Goal: Navigation & Orientation: Find specific page/section

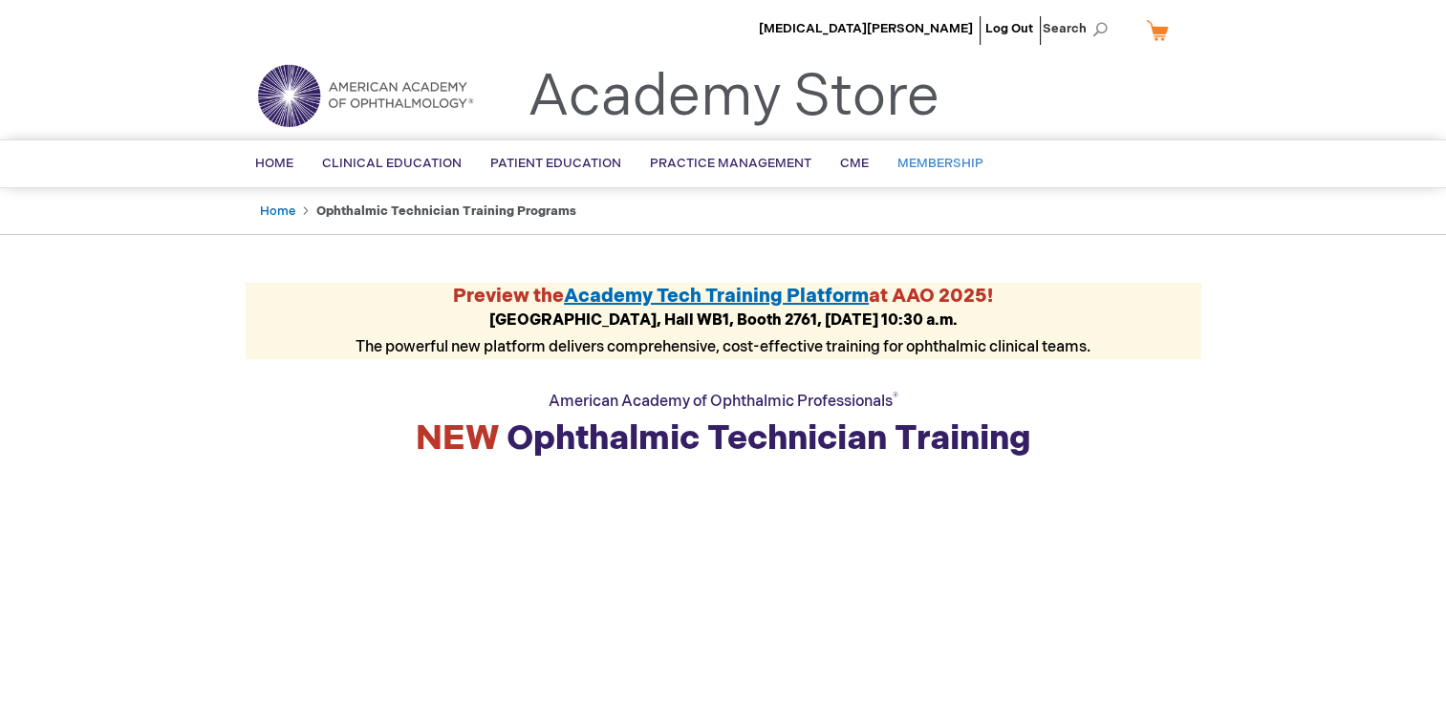
click at [929, 164] on span "Membership" at bounding box center [940, 163] width 86 height 15
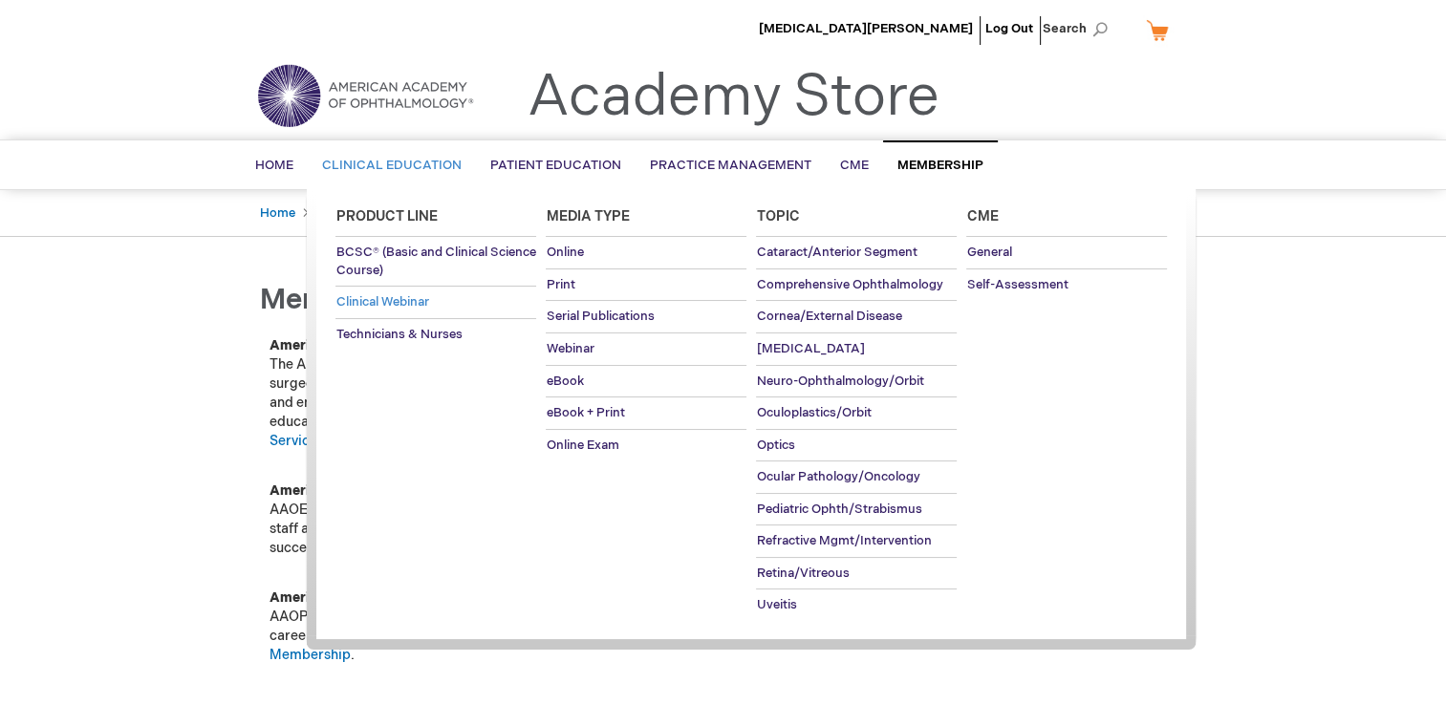
click at [427, 304] on span "Clinical Webinar" at bounding box center [381, 301] width 93 height 15
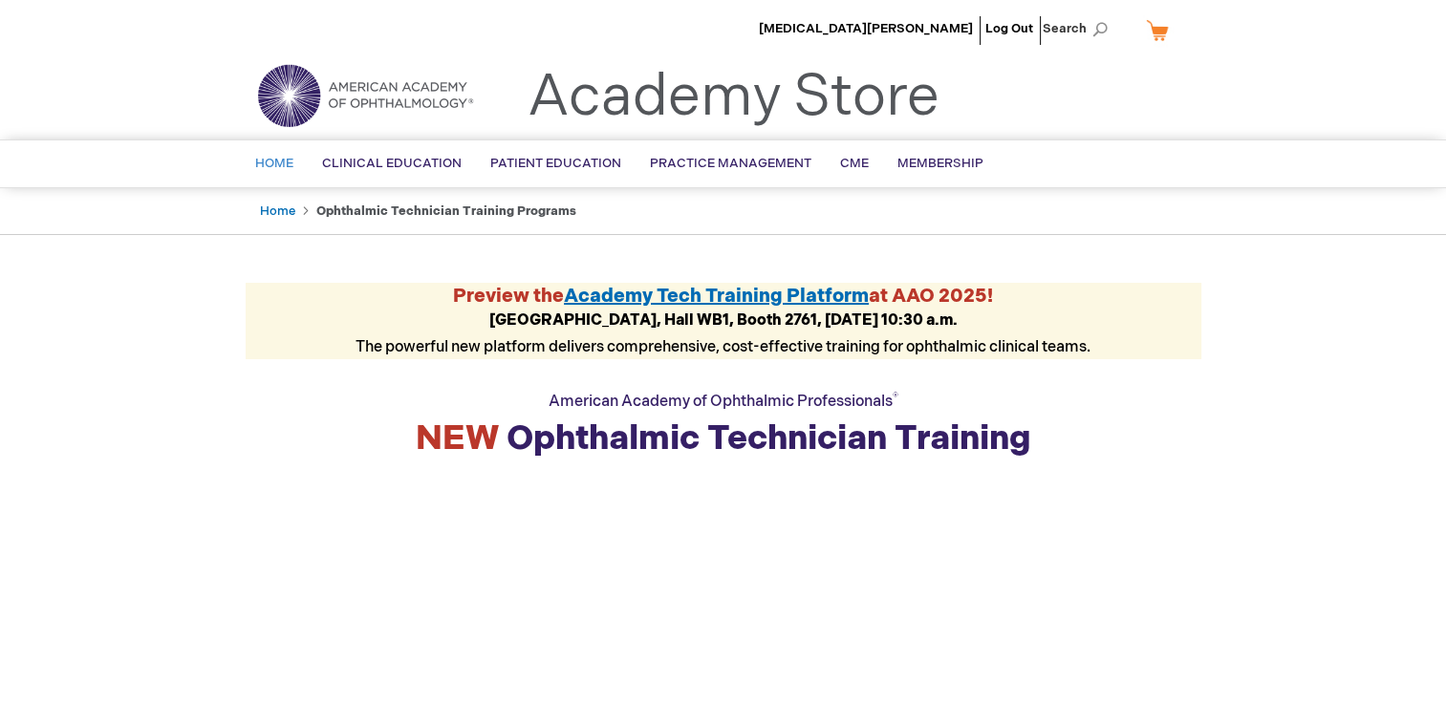
click at [279, 168] on span "Home" at bounding box center [274, 163] width 38 height 15
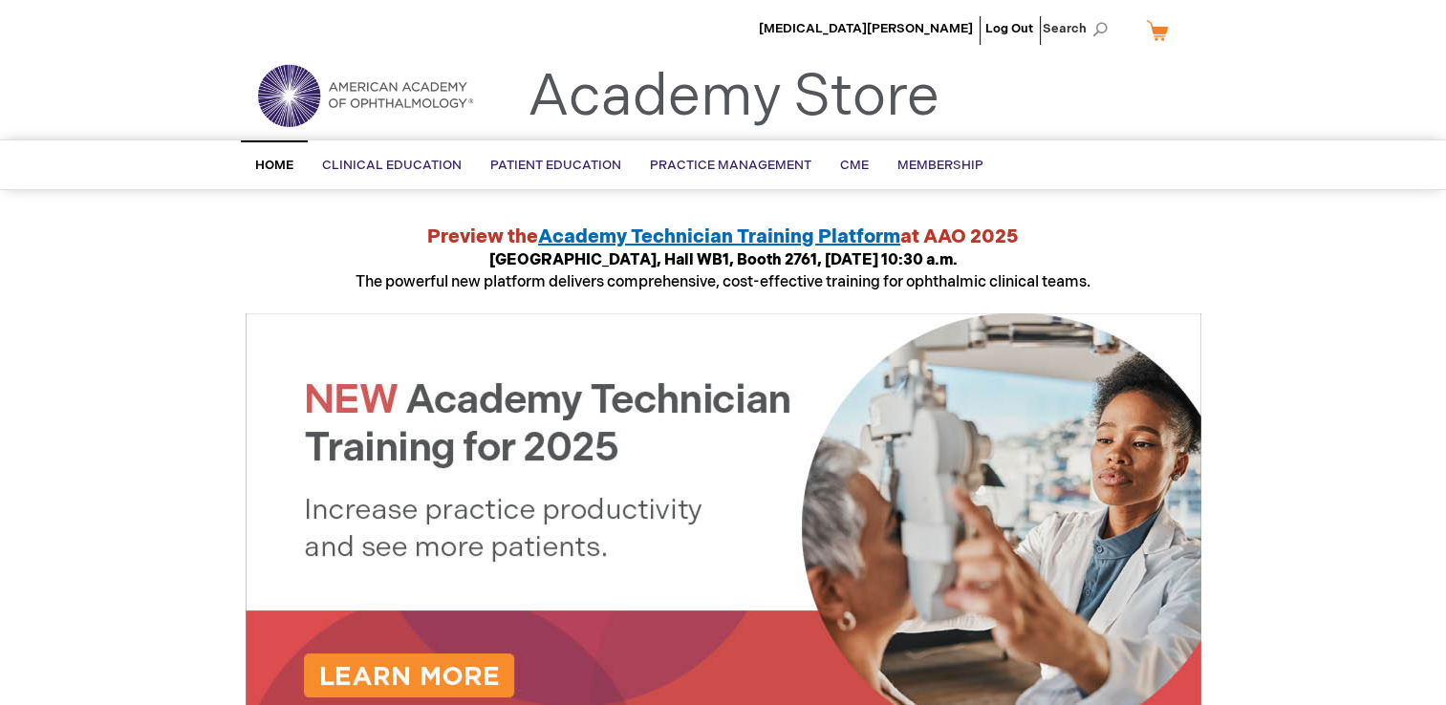
click at [279, 168] on span "Home" at bounding box center [274, 165] width 38 height 15
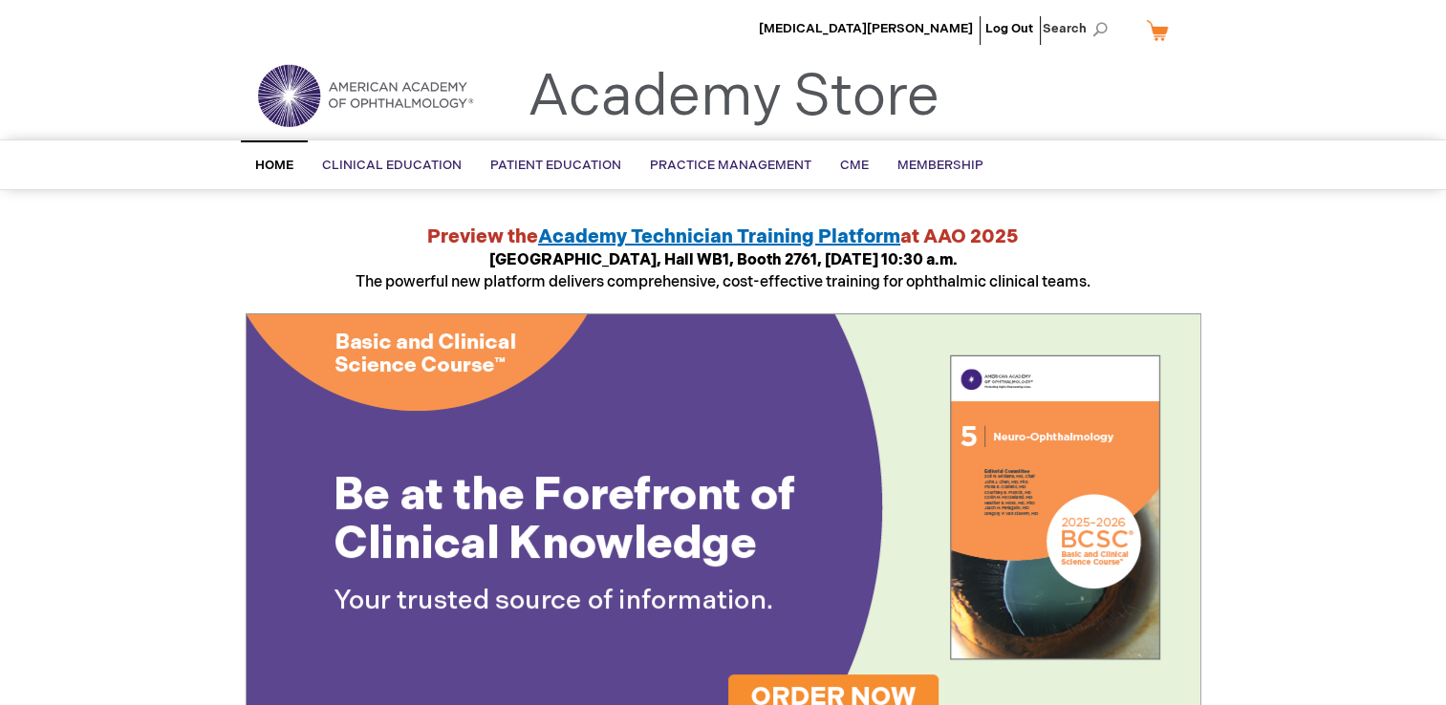
click at [279, 168] on span "Home" at bounding box center [274, 165] width 38 height 15
